Goal: Task Accomplishment & Management: Use online tool/utility

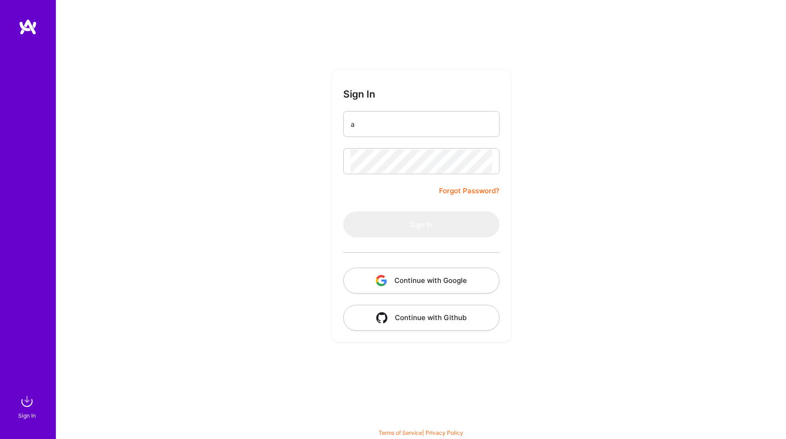
type input "al"
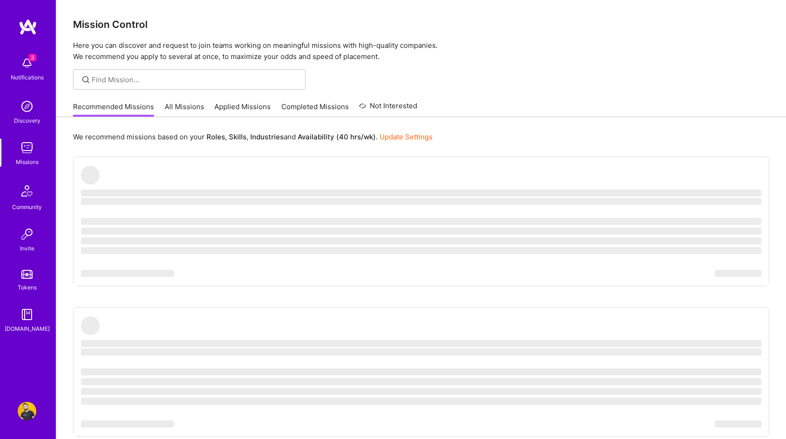
click at [232, 107] on link "Applied Missions" at bounding box center [242, 109] width 56 height 15
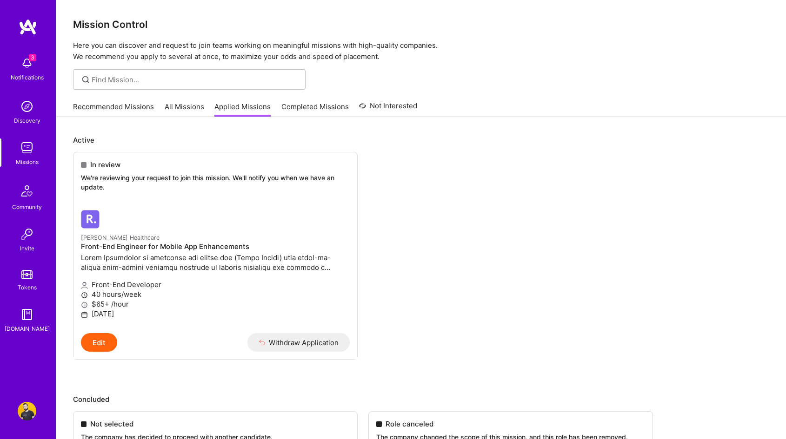
click at [171, 102] on link "All Missions" at bounding box center [185, 109] width 40 height 15
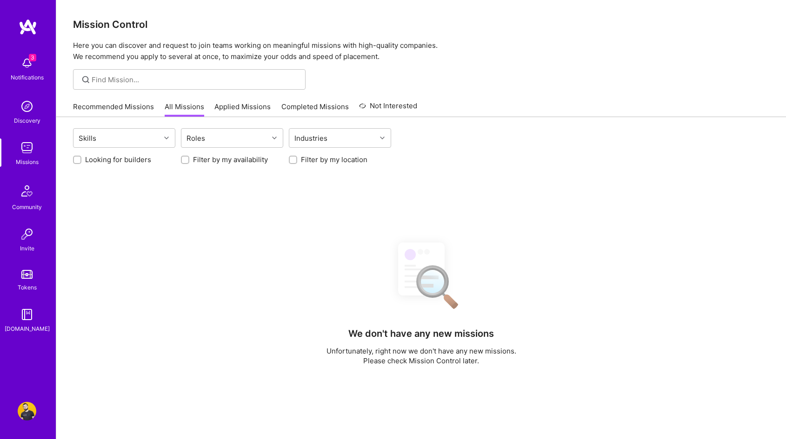
click at [22, 61] on img at bounding box center [27, 63] width 19 height 19
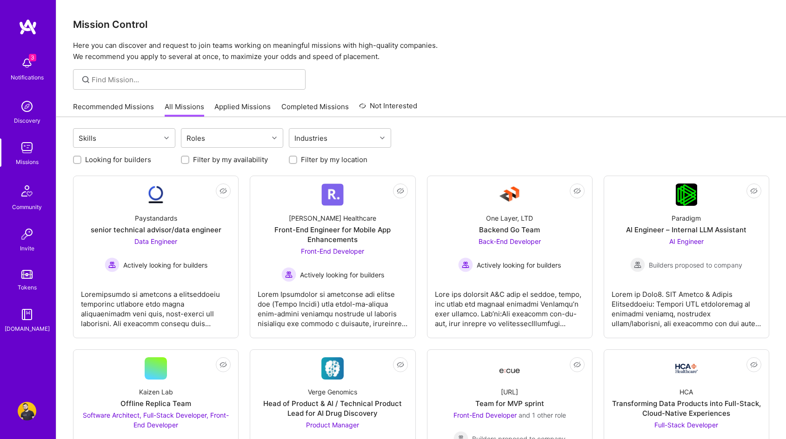
click at [216, 145] on div "Roles" at bounding box center [224, 138] width 87 height 19
click at [332, 130] on div "Industries" at bounding box center [332, 138] width 87 height 19
click at [243, 132] on div "Roles" at bounding box center [224, 138] width 87 height 19
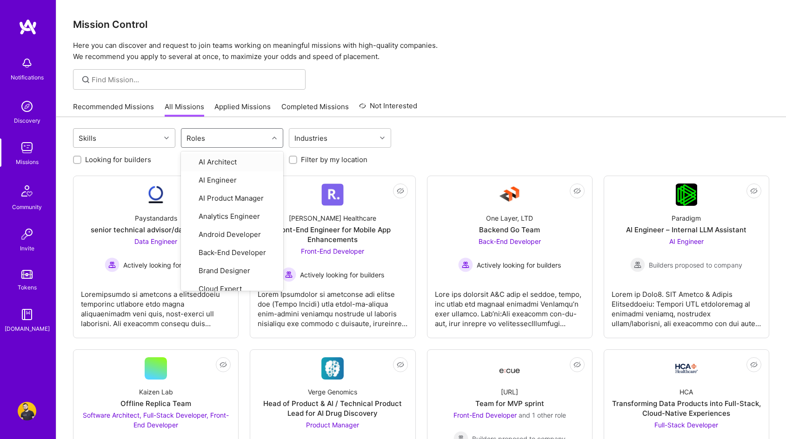
click at [152, 137] on div "Skills" at bounding box center [116, 138] width 87 height 19
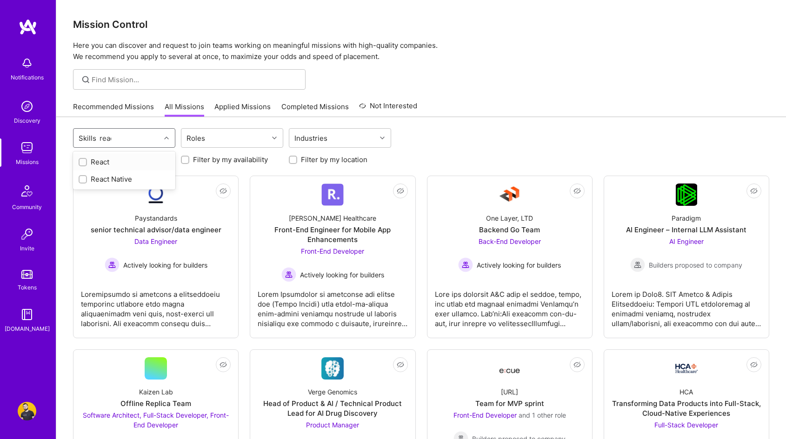
type input "react"
click at [138, 181] on div "React Native" at bounding box center [124, 179] width 91 height 10
checkbox input "true"
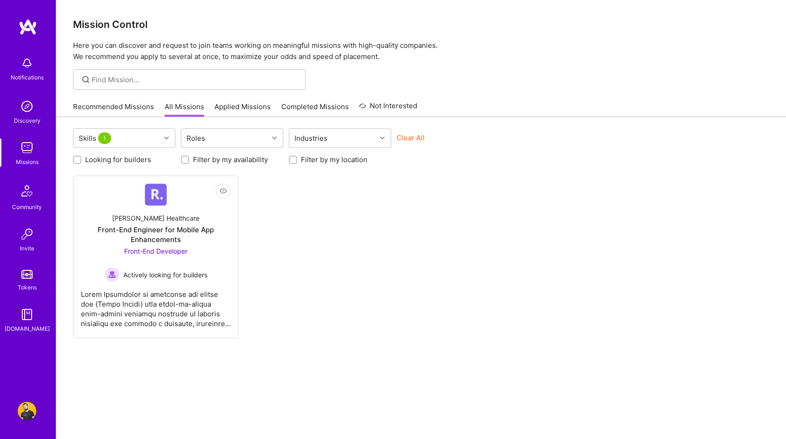
click at [348, 186] on div "Not Interested [PERSON_NAME] Healthcare Front-End Engineer for Mobile App Enhan…" at bounding box center [421, 257] width 696 height 163
click at [128, 136] on div "Skills 1" at bounding box center [116, 138] width 87 height 19
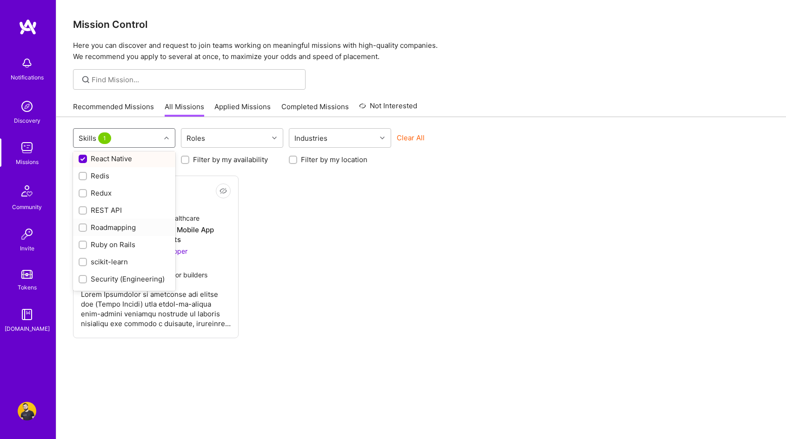
scroll to position [929, 0]
click at [117, 177] on div "React Native" at bounding box center [124, 182] width 91 height 10
checkbox input "false"
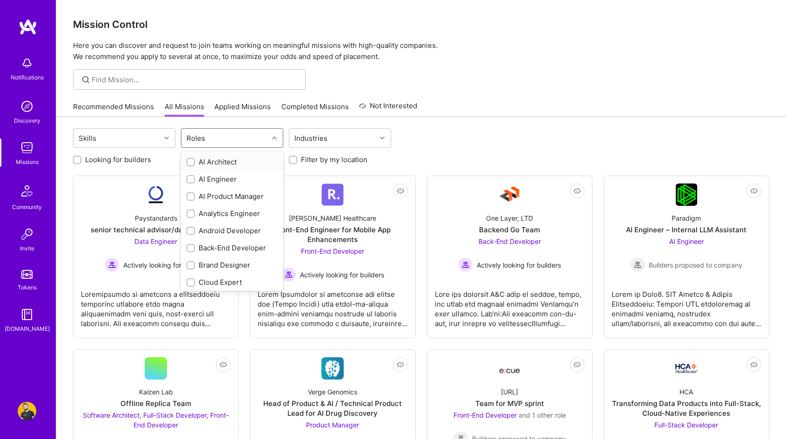
click at [242, 139] on div "Roles" at bounding box center [224, 138] width 87 height 19
type input "fro"
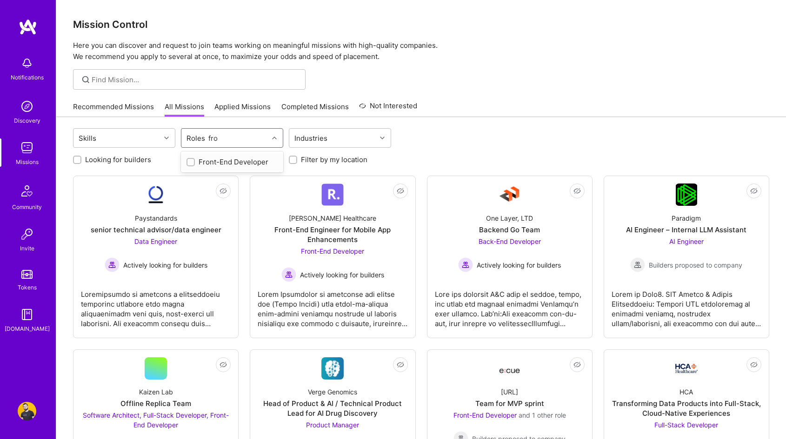
click at [236, 161] on div "Front-End Developer" at bounding box center [231, 162] width 91 height 10
checkbox input "true"
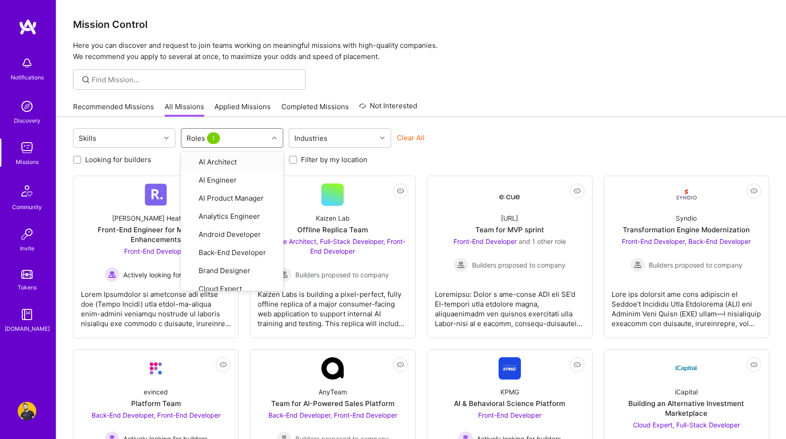
click at [500, 125] on div "Skills option Front-End Developer, selected. option AI Architect focused, 1 of …" at bounding box center [421, 408] width 730 height 582
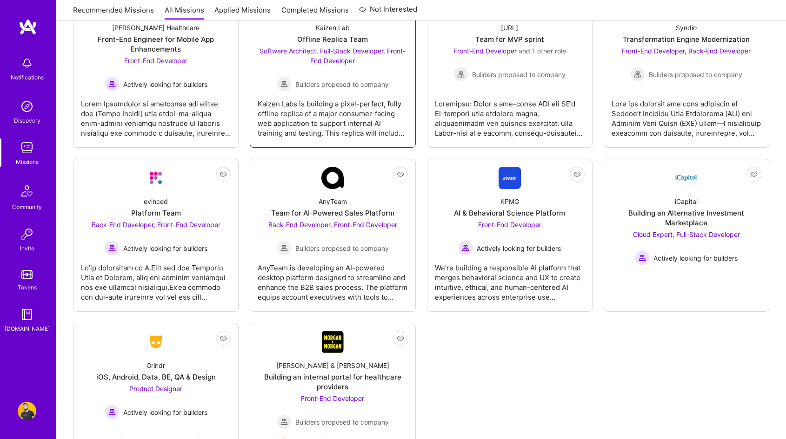
scroll to position [221, 0]
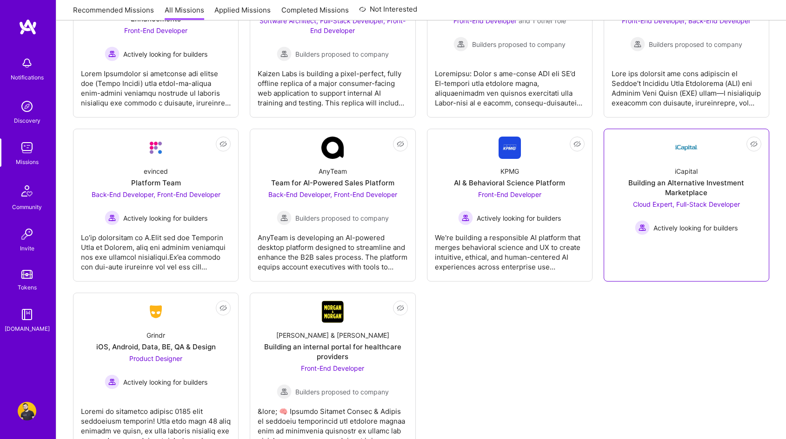
click at [684, 156] on img at bounding box center [686, 148] width 22 height 22
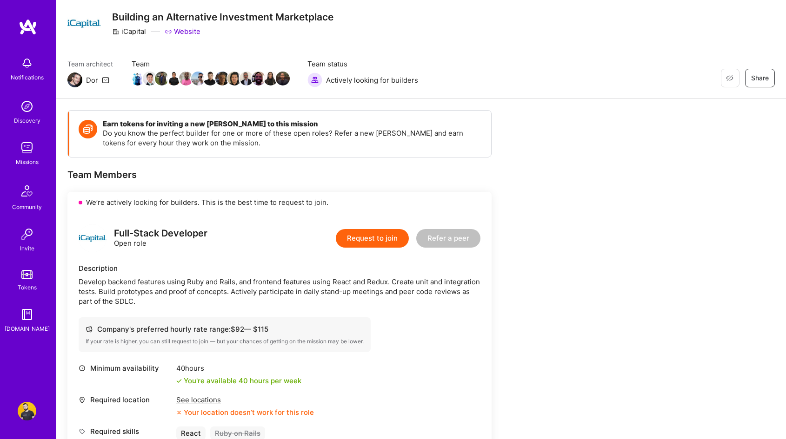
scroll to position [174, 0]
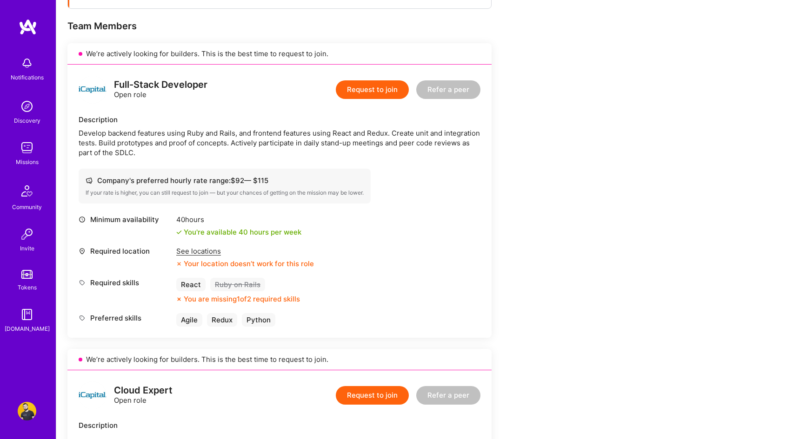
click at [203, 248] on div "See locations" at bounding box center [245, 251] width 138 height 10
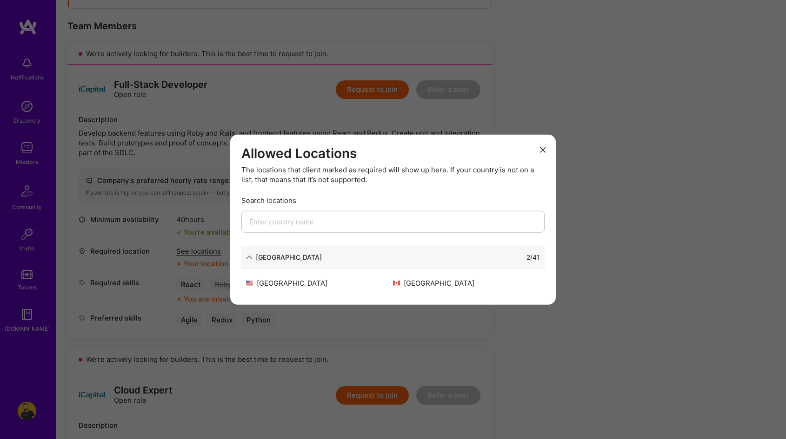
click at [188, 228] on div "Allowed Locations The locations that client marked as required will show up her…" at bounding box center [393, 219] width 786 height 439
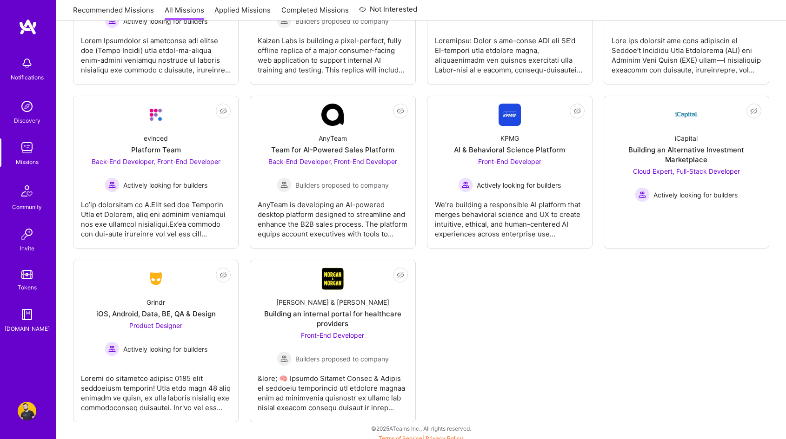
scroll to position [258, 0]
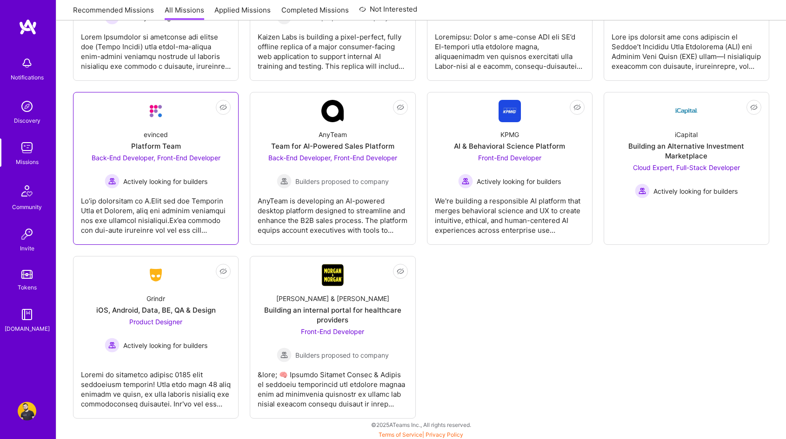
click at [217, 139] on div "evinced Platform Team Back-End Developer, Front-End Developer Actively looking …" at bounding box center [156, 155] width 150 height 66
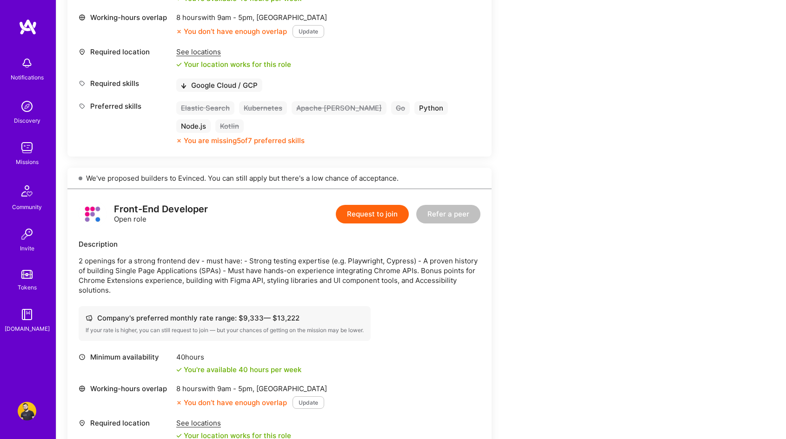
scroll to position [630, 0]
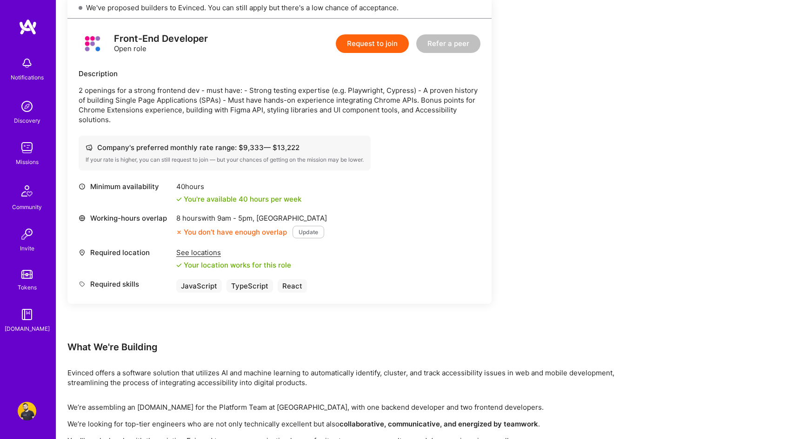
click at [234, 227] on div "You don’t have enough overlap" at bounding box center [231, 232] width 111 height 10
click at [308, 226] on button "Update" at bounding box center [308, 232] width 32 height 13
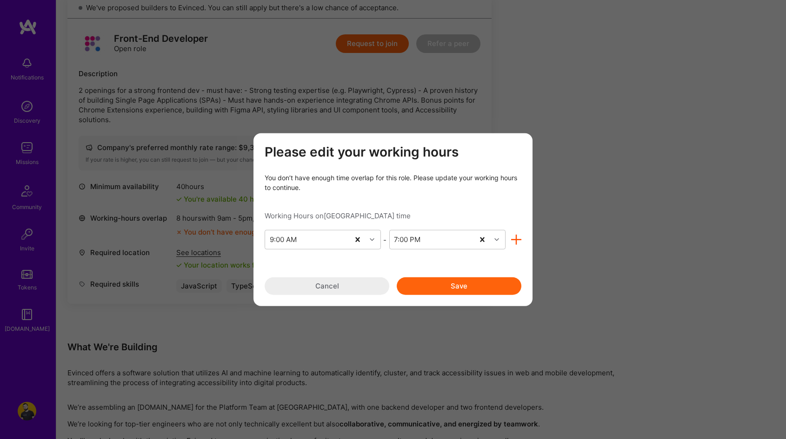
click at [326, 289] on button "Cancel" at bounding box center [327, 287] width 125 height 18
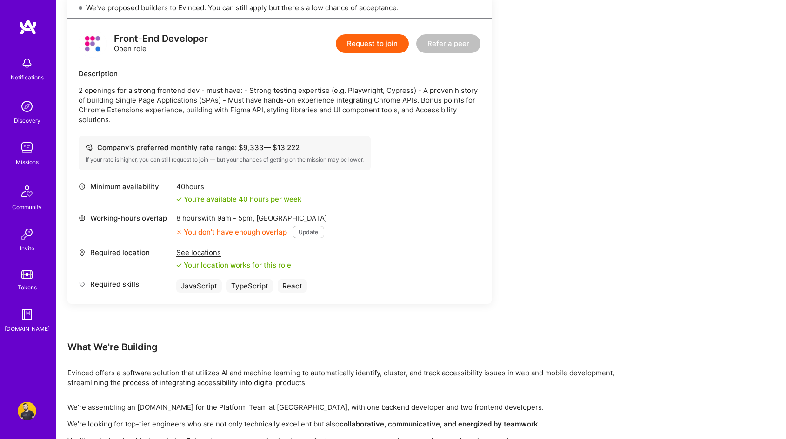
click at [301, 226] on button "Update" at bounding box center [308, 232] width 32 height 13
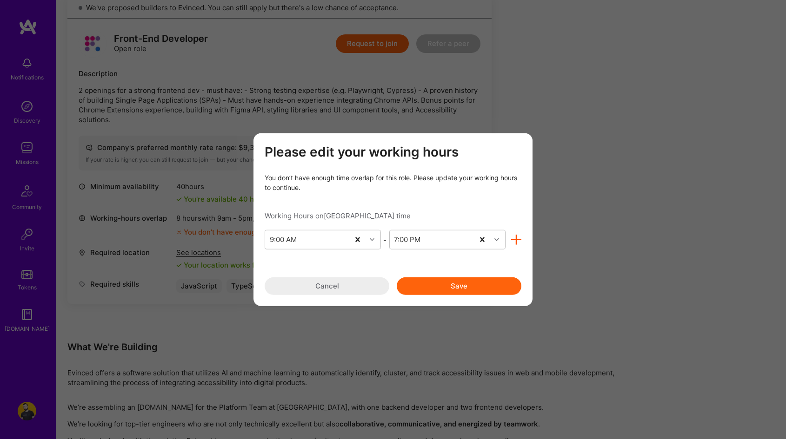
click at [300, 289] on button "Cancel" at bounding box center [327, 287] width 125 height 18
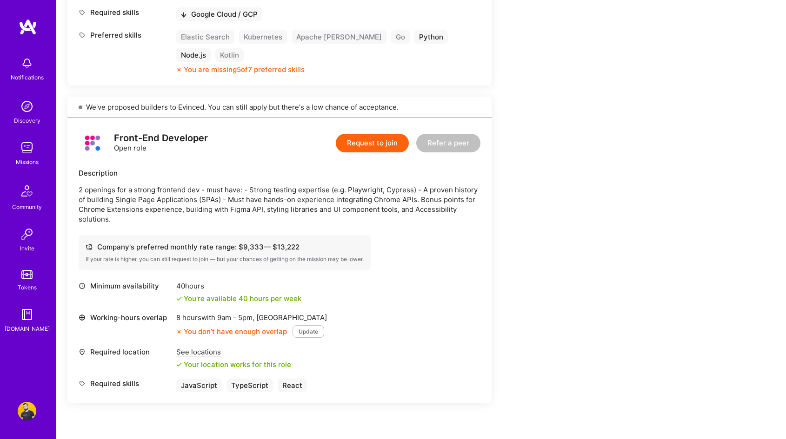
scroll to position [307, 0]
